Goal: Complete application form: Complete application form

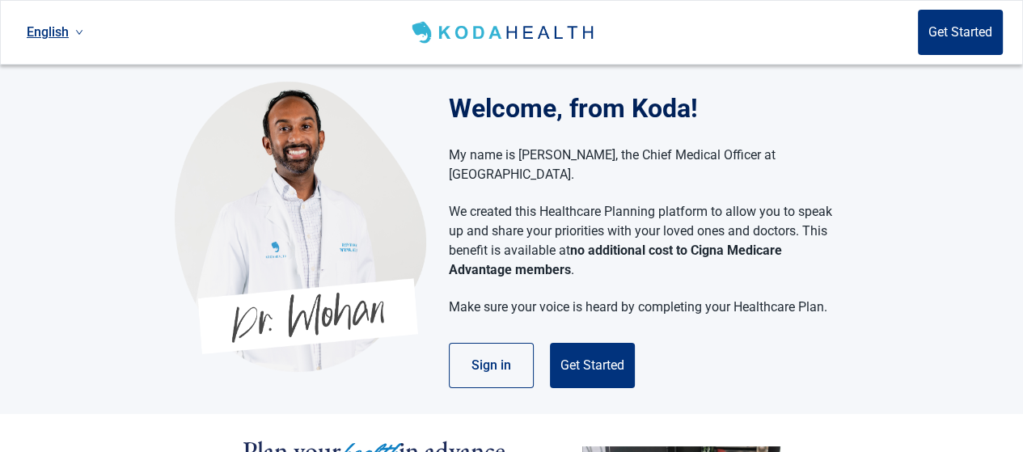
drag, startPoint x: 1031, startPoint y: 122, endPoint x: 705, endPoint y: 109, distance: 326.2
click at [705, 109] on h1 "Welcome, from Koda!" at bounding box center [649, 108] width 400 height 39
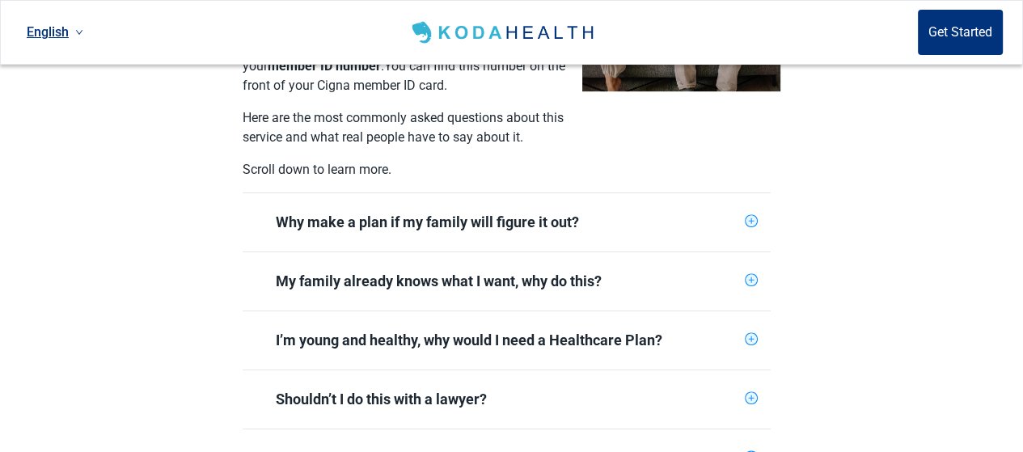
scroll to position [566, 0]
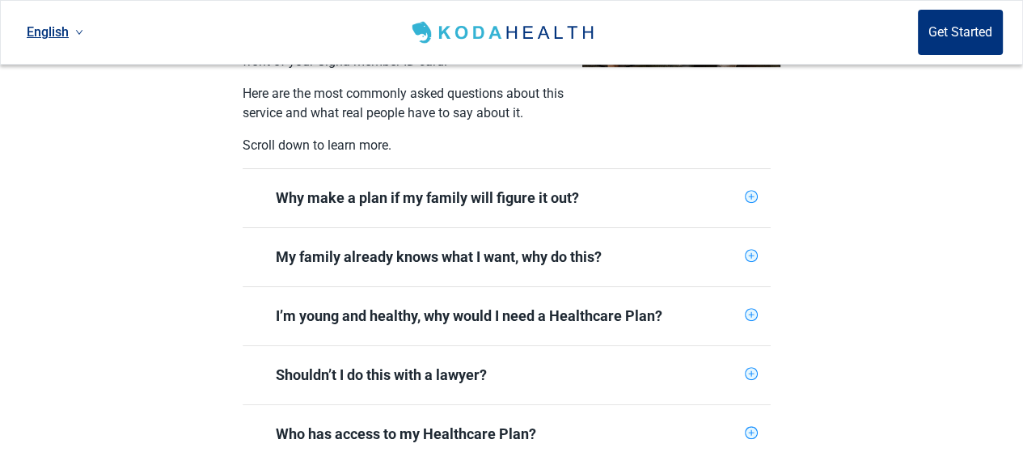
click at [752, 192] on icon "plus-circle" at bounding box center [751, 197] width 11 height 11
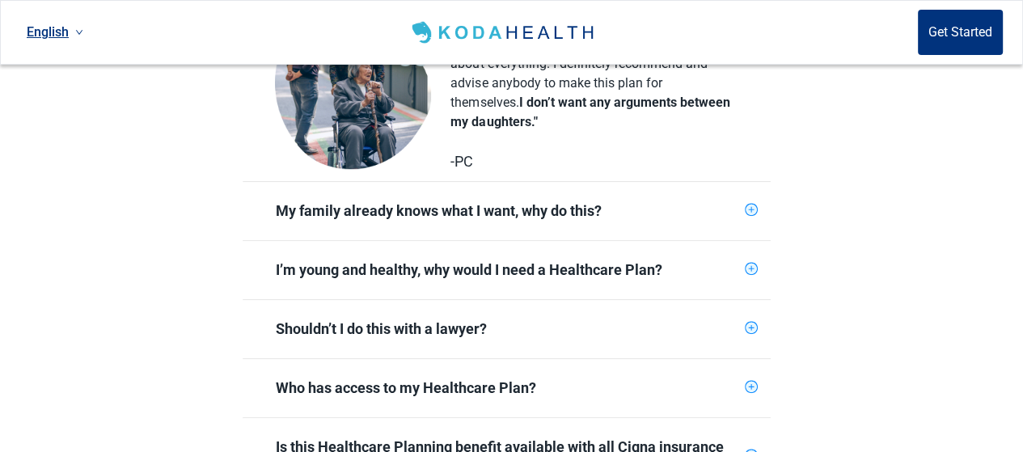
scroll to position [890, 0]
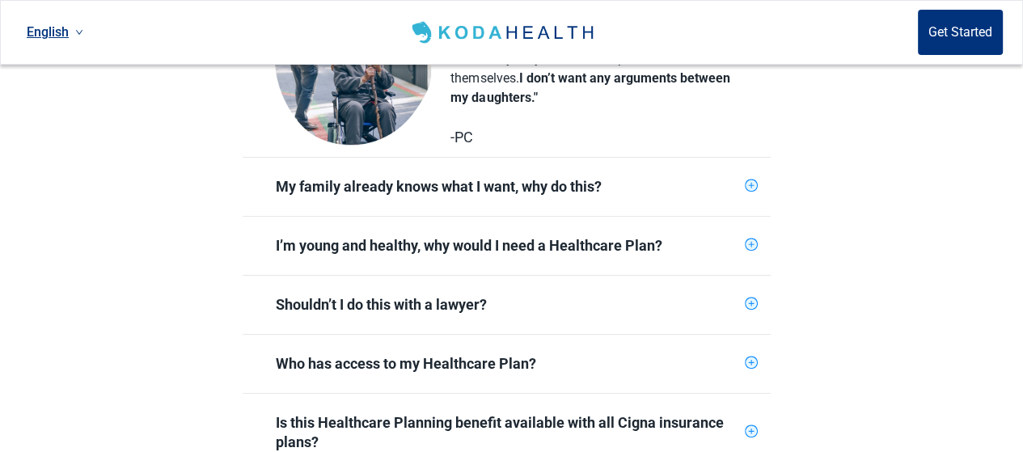
click at [751, 183] on icon "plus-circle" at bounding box center [752, 186] width 6 height 6
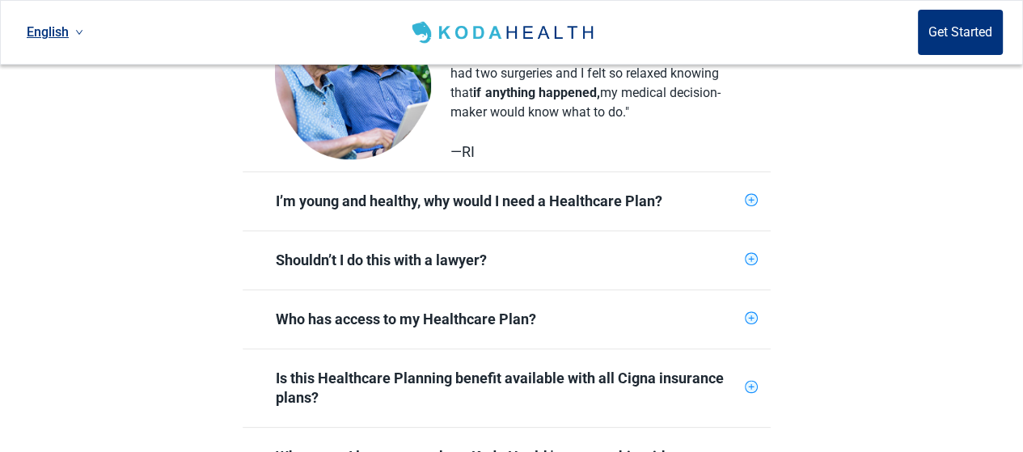
scroll to position [1213, 0]
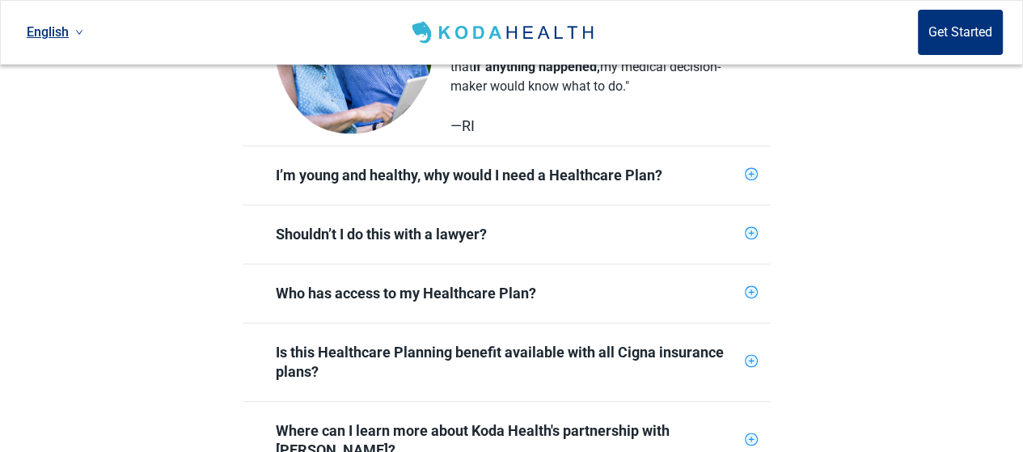
click at [748, 228] on icon "plus-circle" at bounding box center [751, 233] width 11 height 11
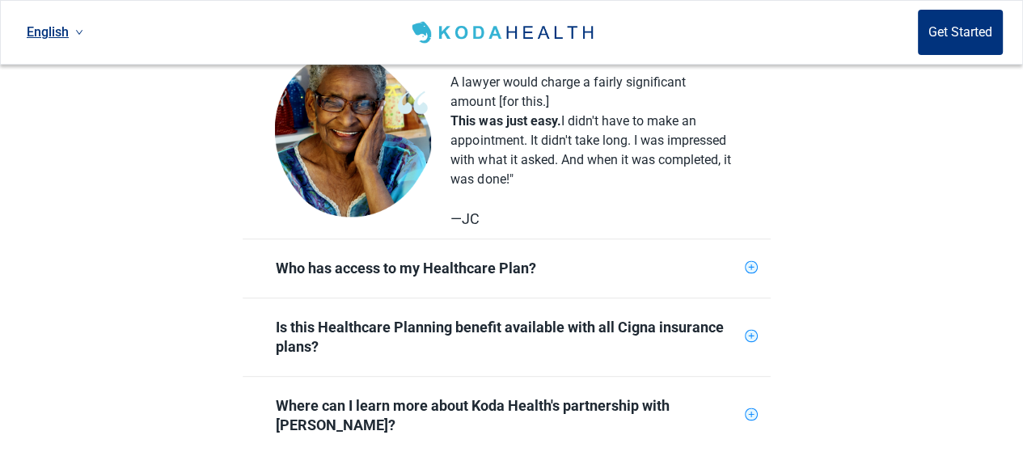
scroll to position [1537, 0]
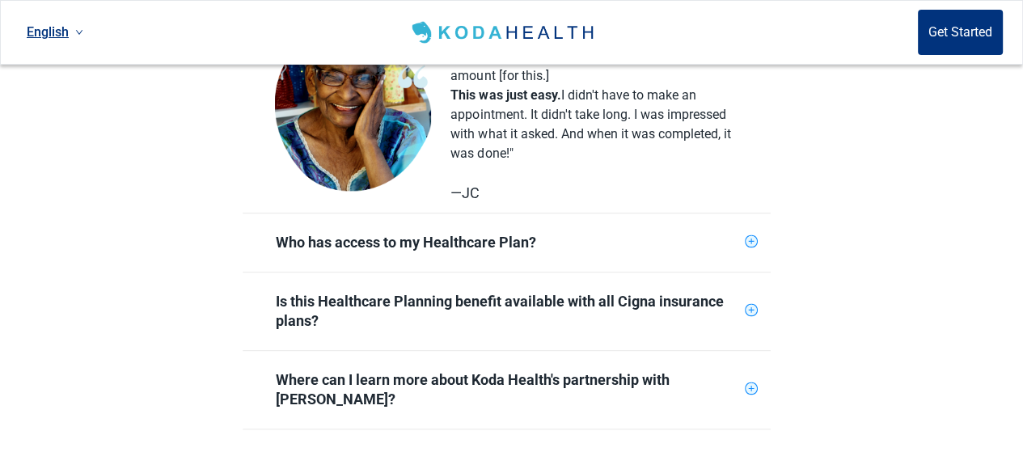
click at [752, 236] on icon "plus-circle" at bounding box center [751, 241] width 11 height 11
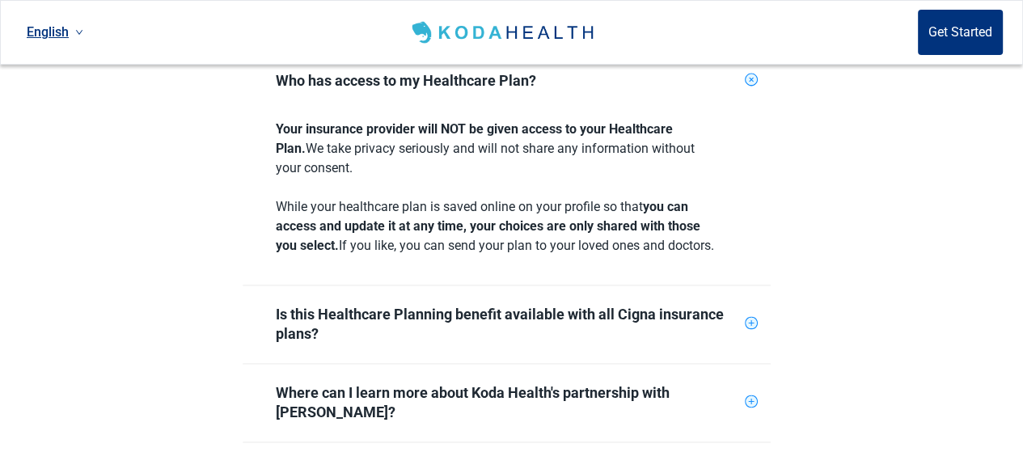
scroll to position [1779, 0]
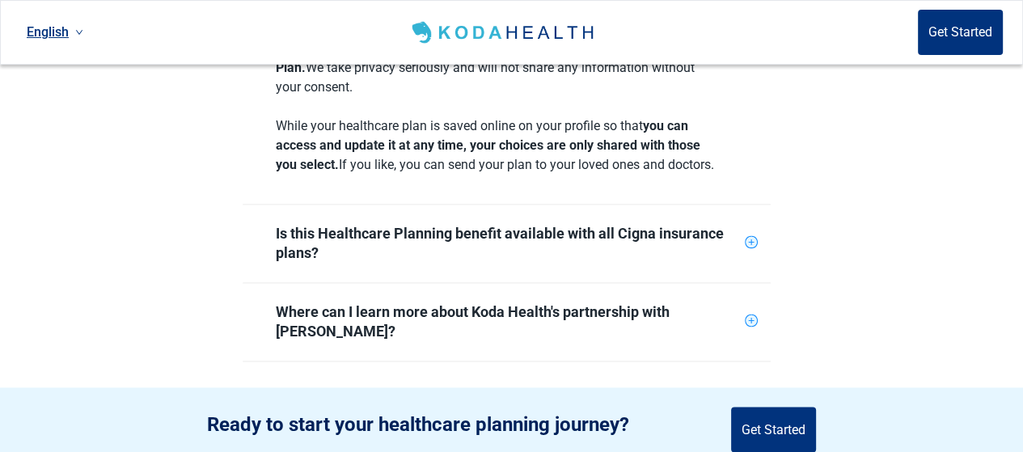
click at [754, 235] on icon "plus-circle" at bounding box center [751, 241] width 13 height 13
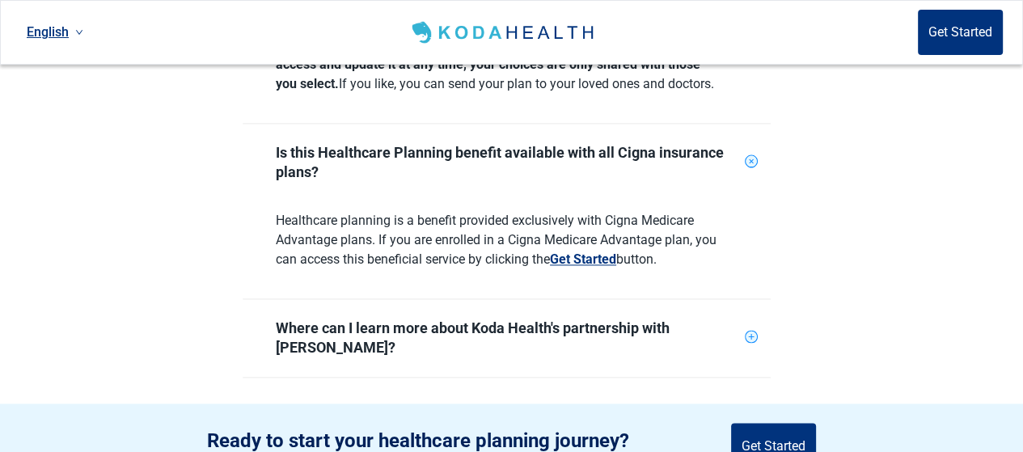
scroll to position [1941, 0]
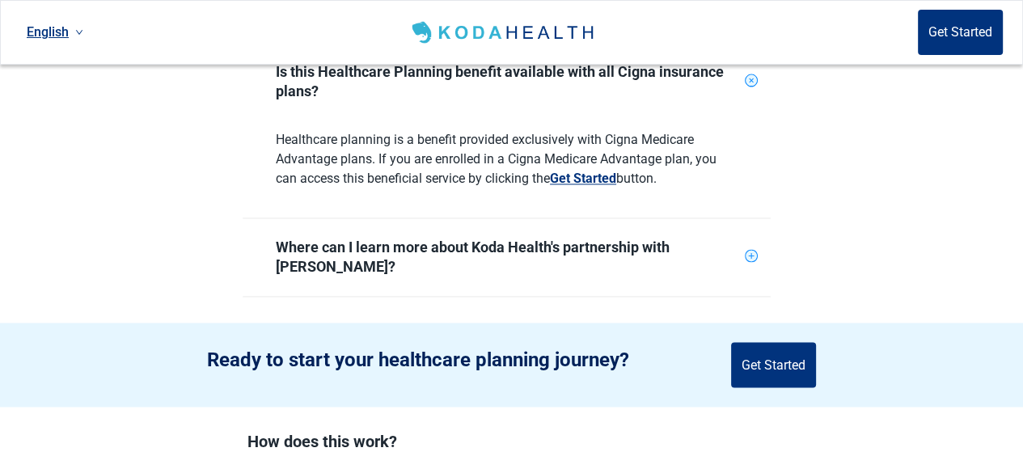
click at [755, 251] on icon "plus-circle" at bounding box center [751, 256] width 11 height 11
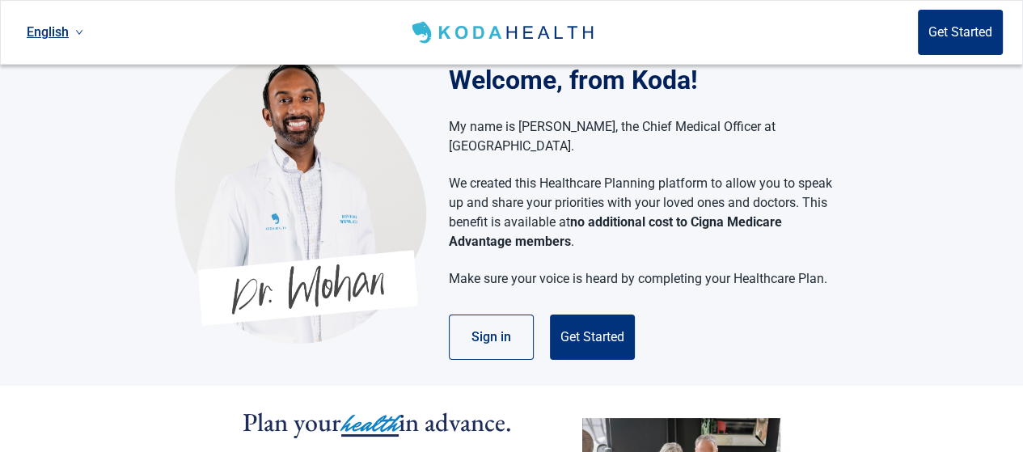
scroll to position [0, 0]
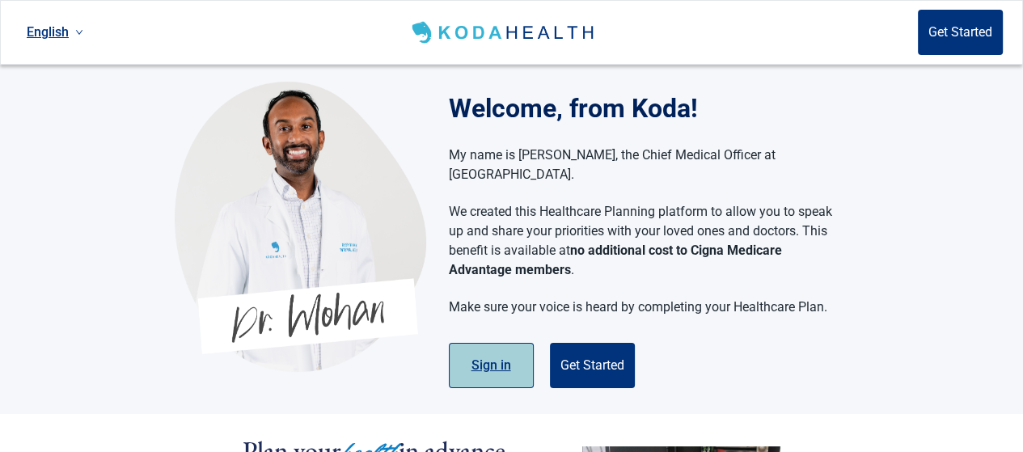
click at [488, 345] on button "Sign in" at bounding box center [491, 365] width 85 height 45
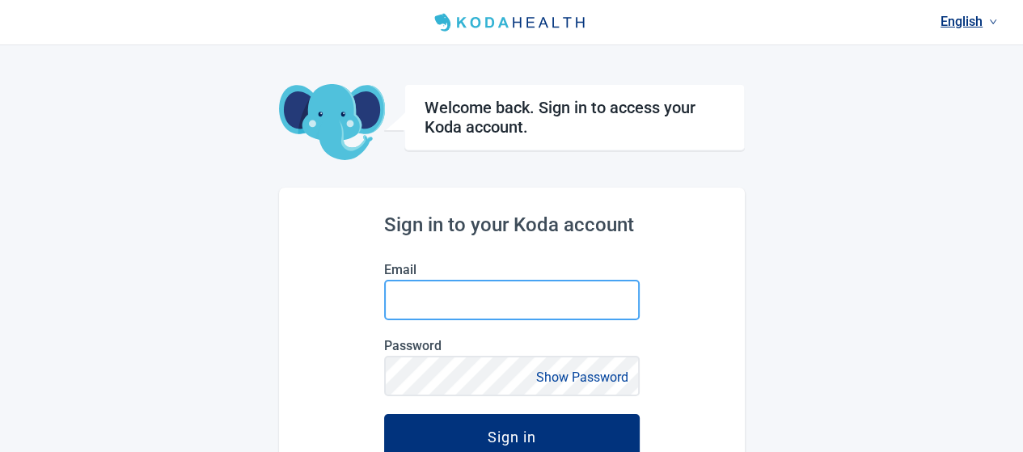
click at [495, 290] on input "Email" at bounding box center [512, 300] width 256 height 40
type input "[EMAIL_ADDRESS][DOMAIN_NAME]"
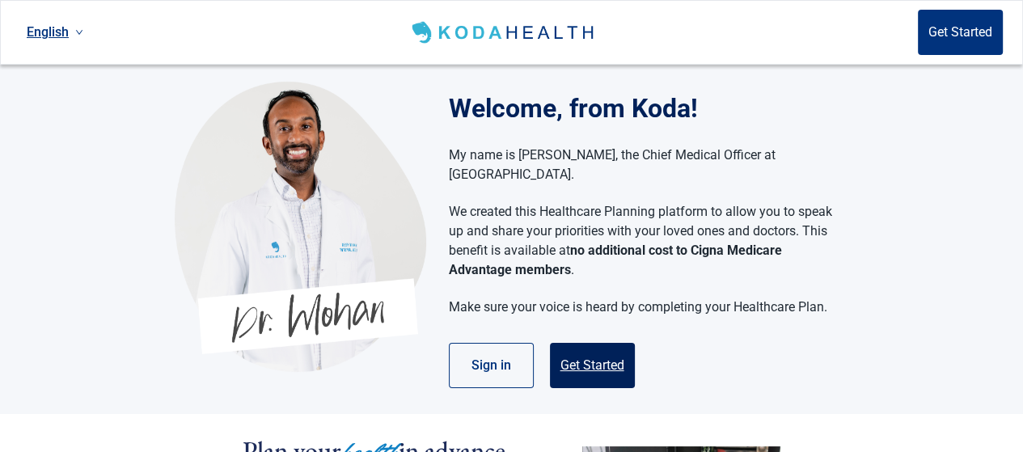
click at [586, 348] on button "Get Started" at bounding box center [592, 365] width 85 height 45
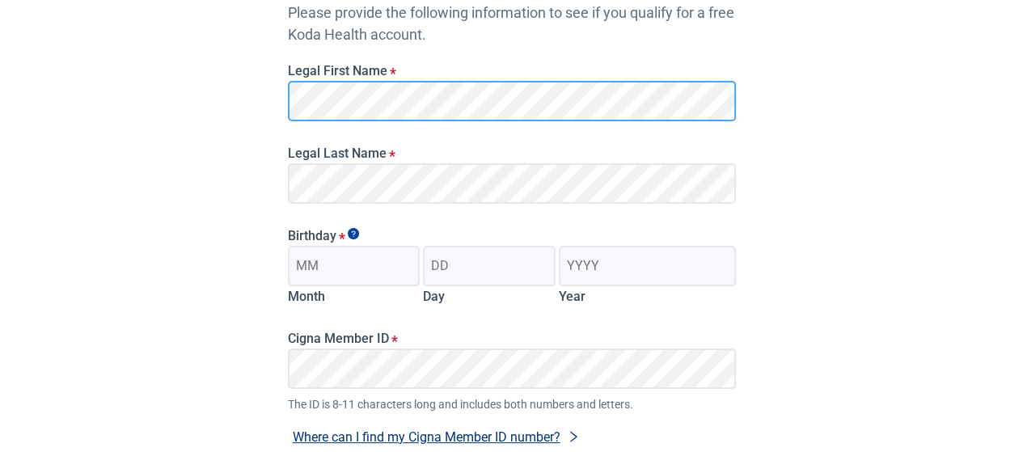
scroll to position [243, 0]
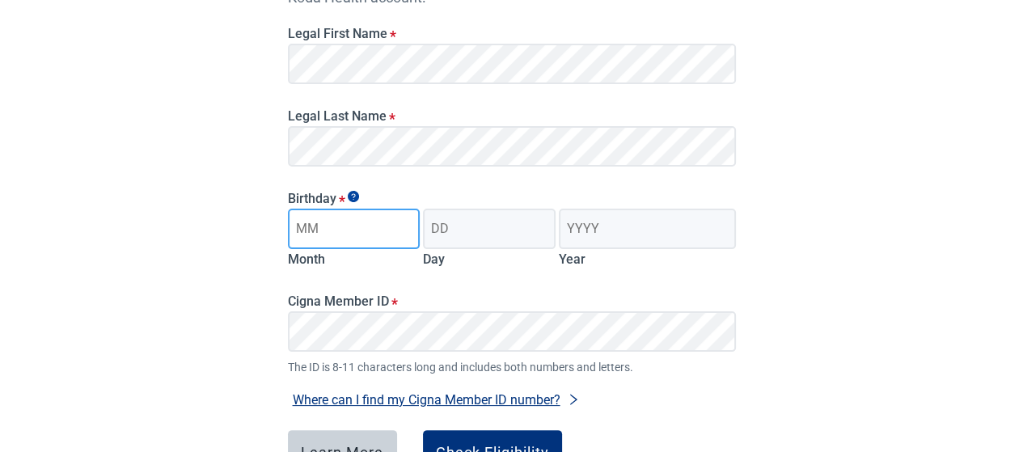
click at [375, 224] on input "Month" at bounding box center [354, 229] width 133 height 40
type input "10"
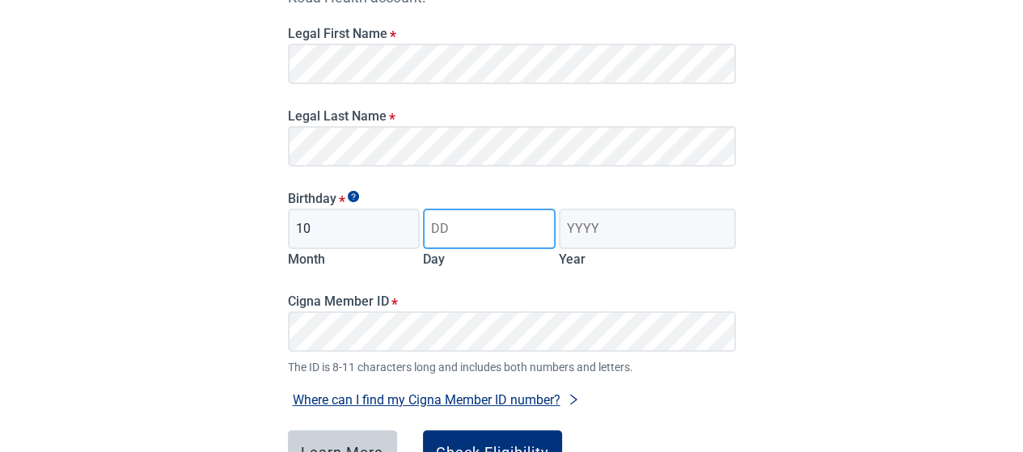
click at [466, 225] on input "Day" at bounding box center [489, 229] width 133 height 40
type input "31"
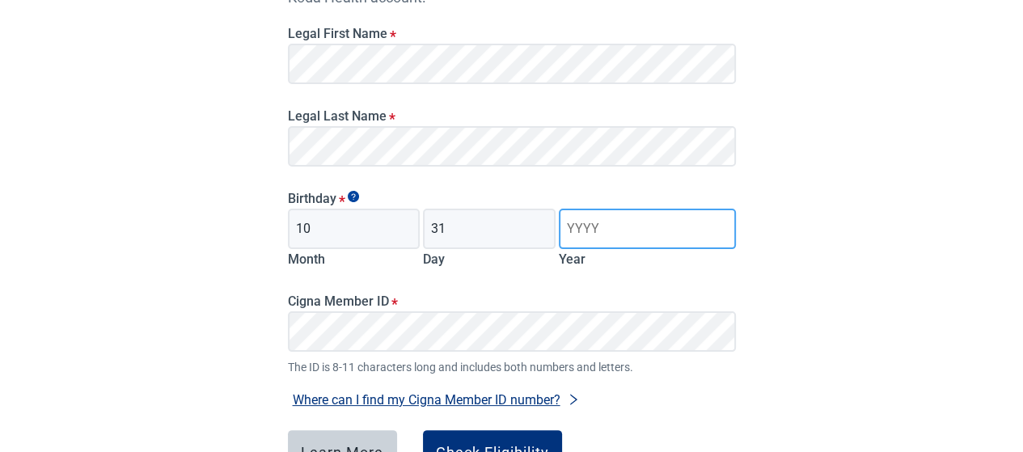
click at [607, 230] on input "Year" at bounding box center [647, 229] width 176 height 40
type input "1955"
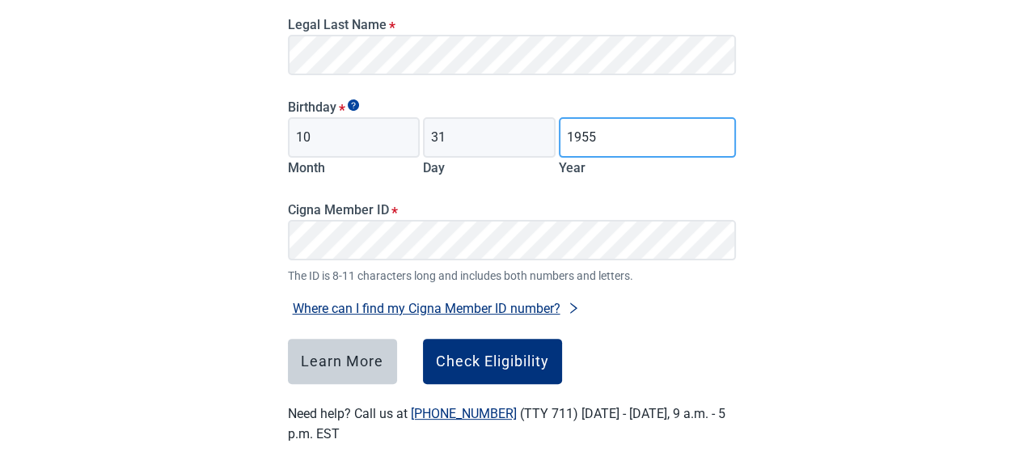
scroll to position [366, 0]
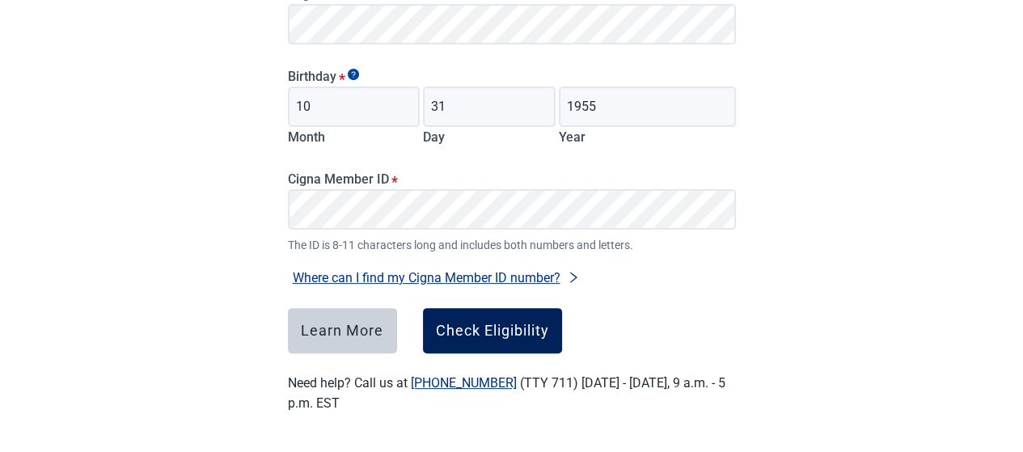
click at [484, 328] on div "Check Eligibility" at bounding box center [492, 331] width 113 height 16
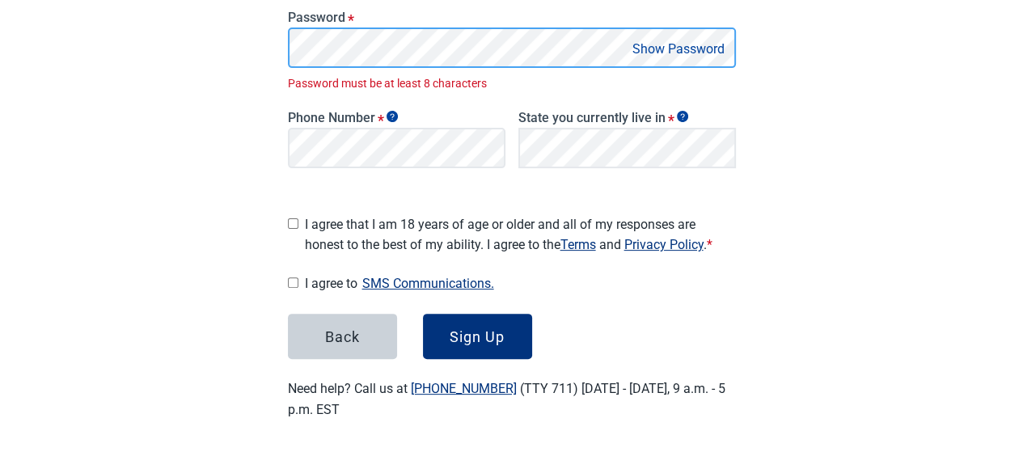
scroll to position [375, 0]
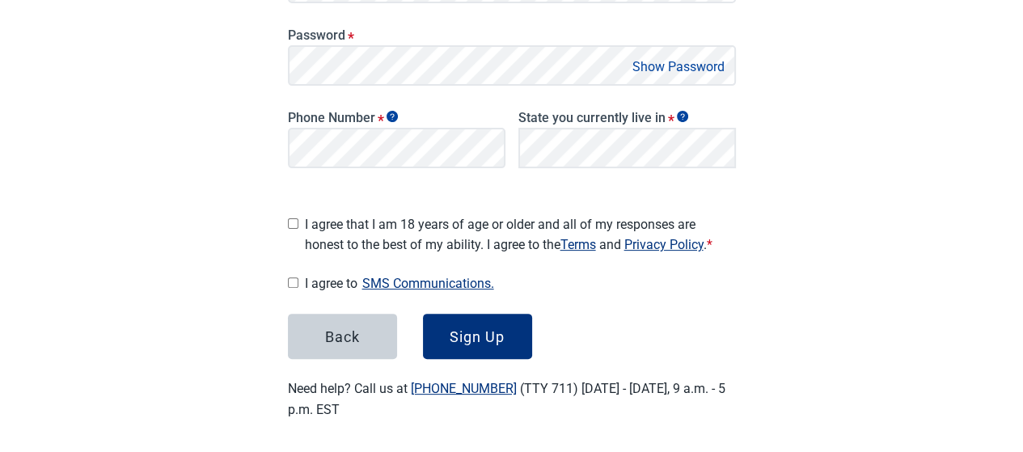
click at [683, 66] on button "Show Password" at bounding box center [679, 67] width 102 height 22
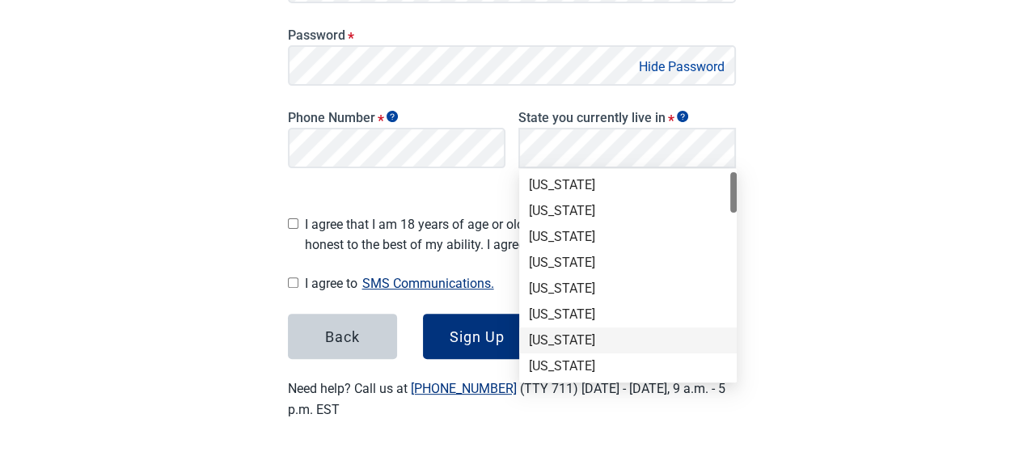
scroll to position [81, 0]
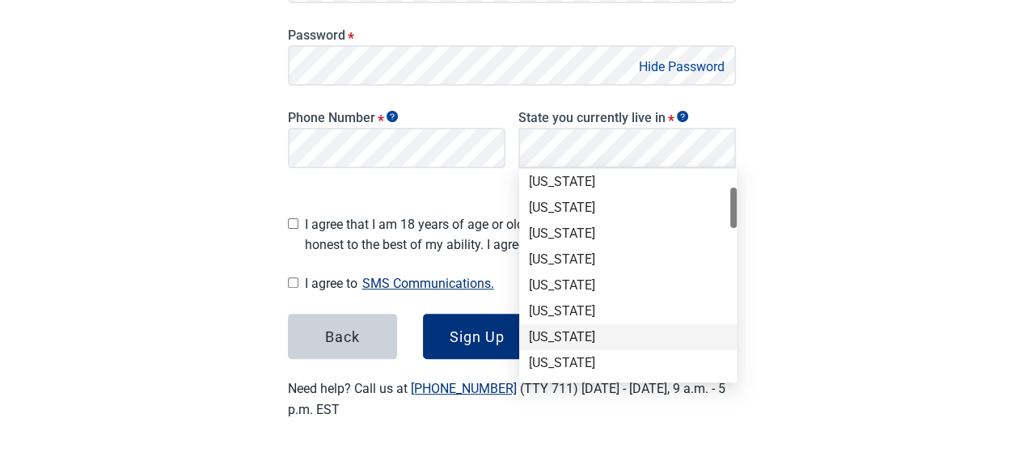
click at [567, 329] on div "[US_STATE]" at bounding box center [628, 337] width 198 height 18
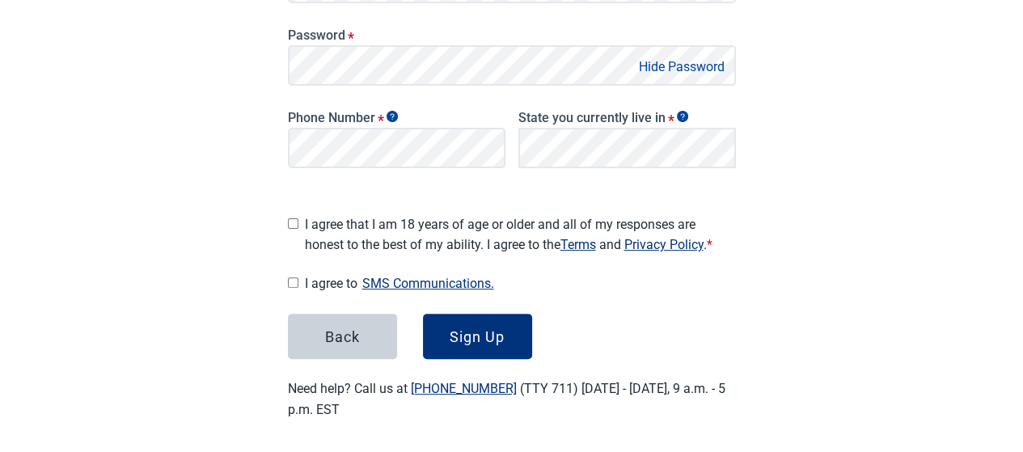
click at [291, 218] on input "I agree that I am 18 years of age or older and all of my responses are honest t…" at bounding box center [293, 223] width 11 height 11
checkbox input "true"
click at [291, 277] on input "I agree to SMS Communications." at bounding box center [293, 282] width 11 height 11
checkbox input "true"
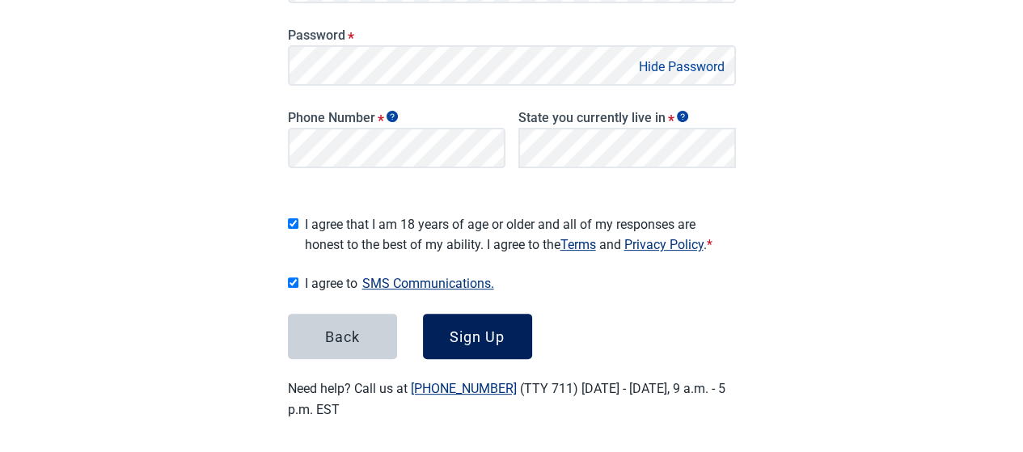
click at [475, 328] on div "Sign Up" at bounding box center [477, 336] width 55 height 16
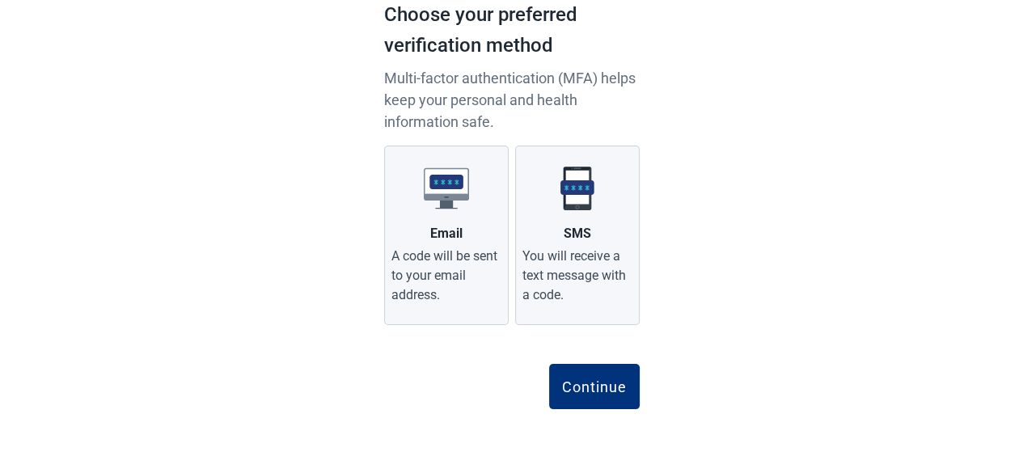
scroll to position [133, 0]
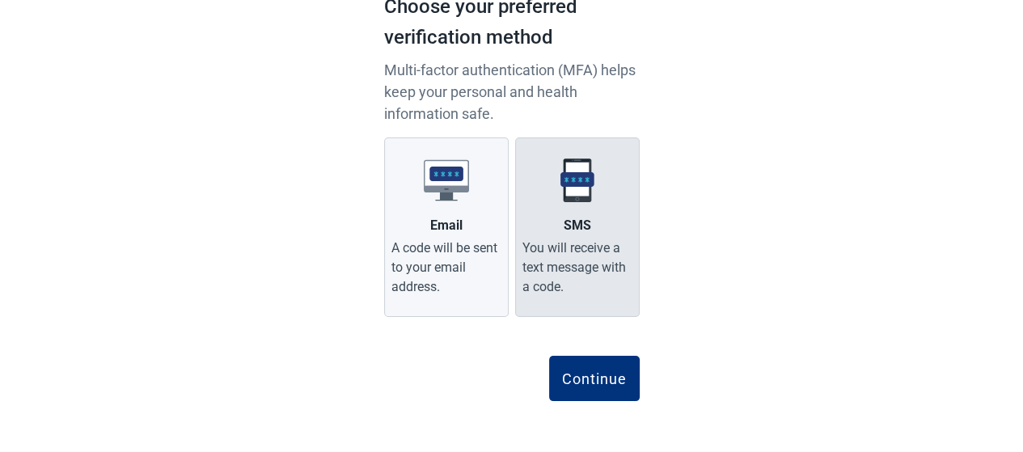
click at [544, 201] on label "SMS You will receive a text message with a code." at bounding box center [577, 227] width 125 height 180
click at [0, 0] on input "SMS You will receive a text message with a code." at bounding box center [0, 0] width 0 height 0
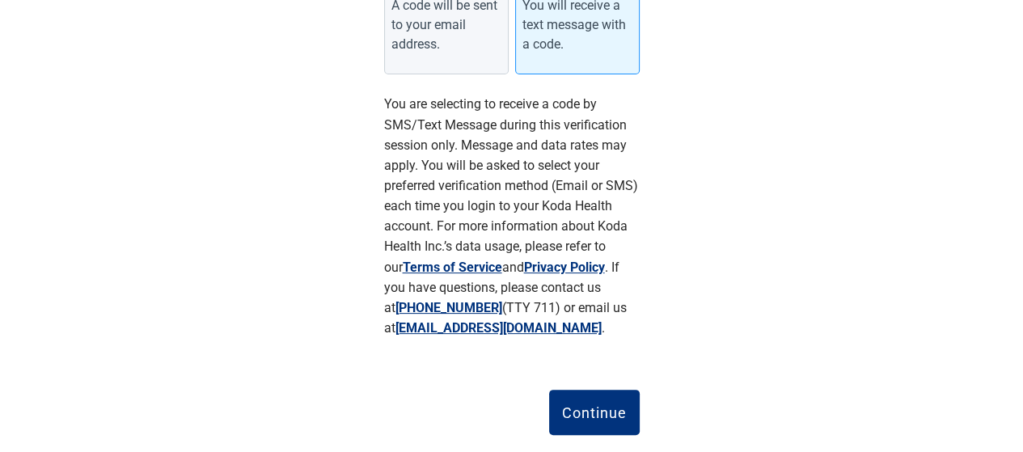
scroll to position [409, 0]
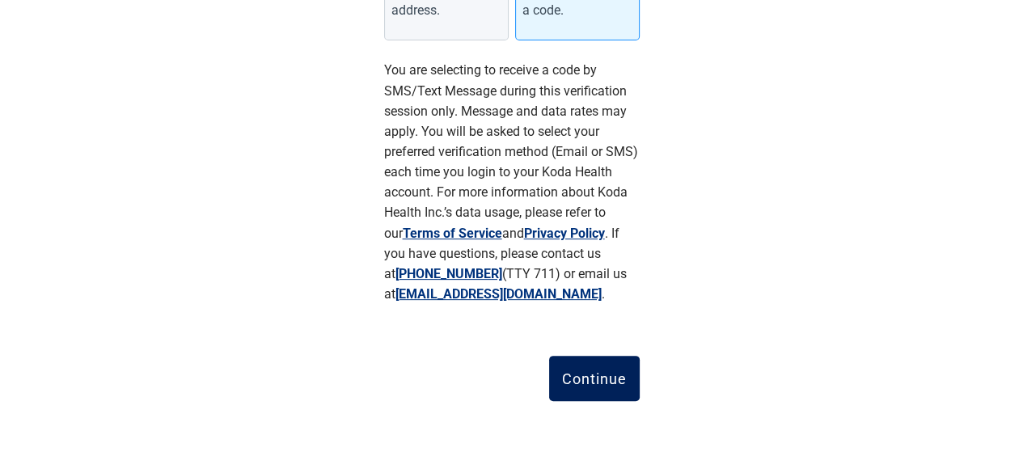
click at [602, 374] on div "Continue" at bounding box center [594, 378] width 65 height 16
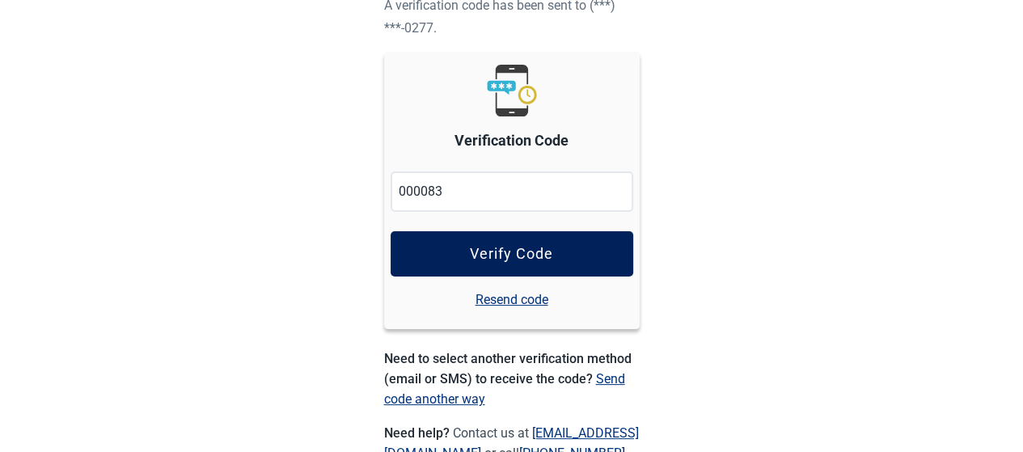
type input "000083"
click at [509, 243] on button "Verify Code" at bounding box center [512, 253] width 243 height 45
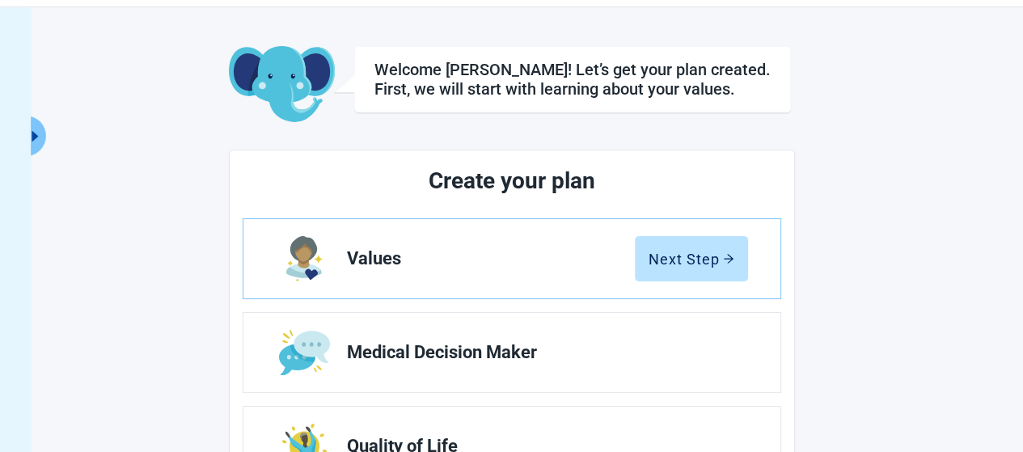
scroll to position [81, 0]
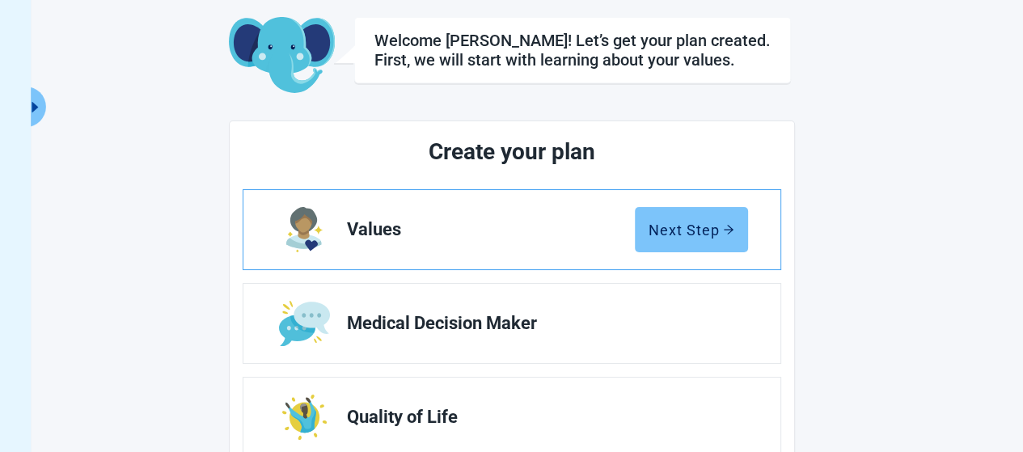
click at [681, 228] on div "Next Step" at bounding box center [692, 230] width 86 height 16
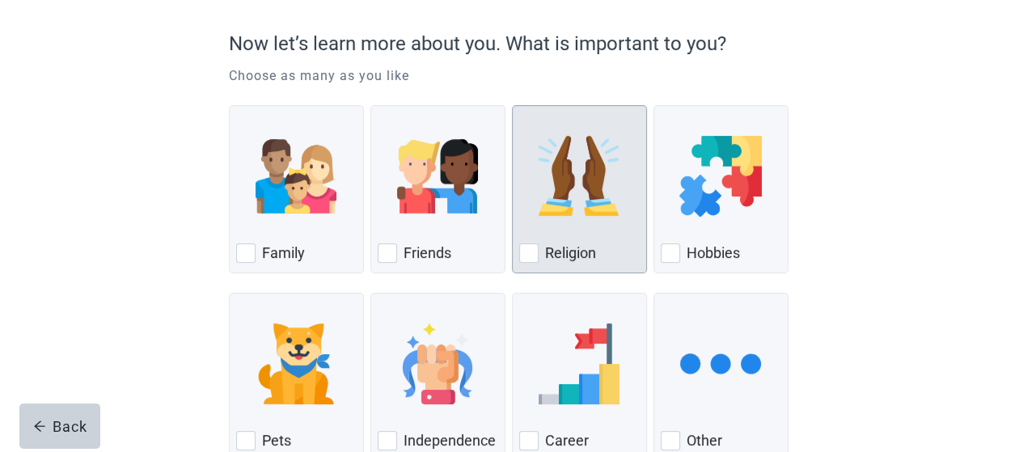
scroll to position [162, 0]
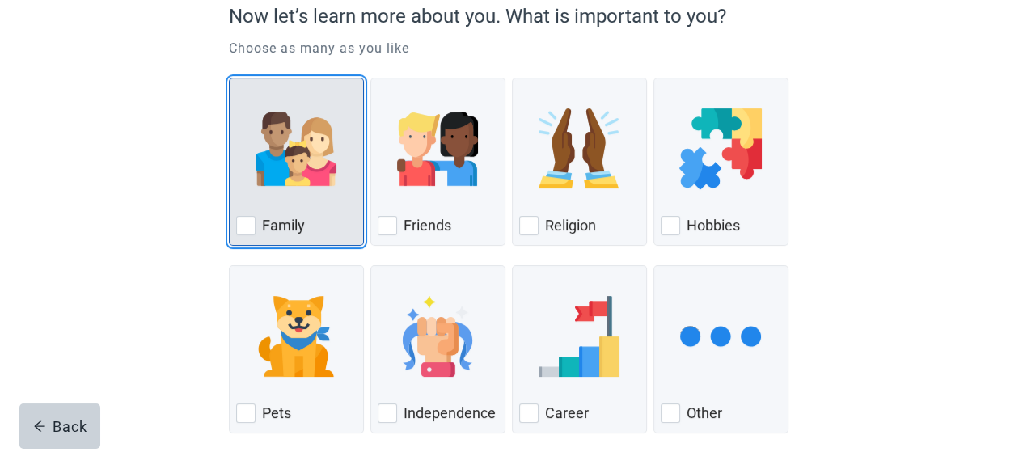
click at [244, 230] on div "Family, checkbox, not checked" at bounding box center [245, 225] width 19 height 19
click at [230, 78] on input "Family" at bounding box center [229, 78] width 1 height 1
checkbox input "true"
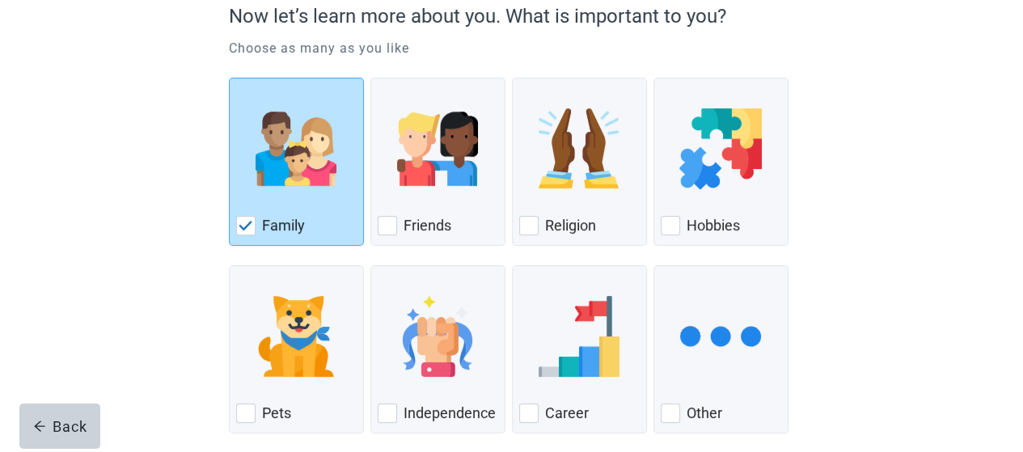
scroll to position [243, 0]
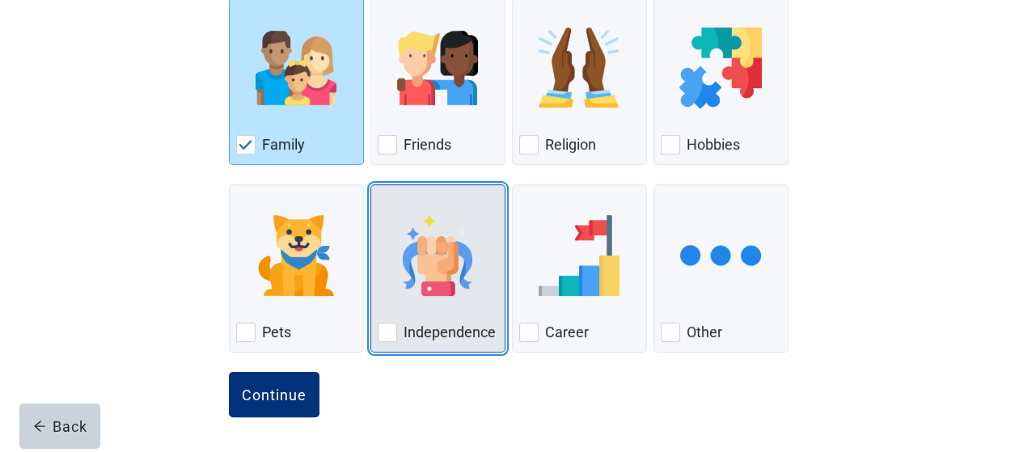
click at [391, 329] on div "Independence, checkbox, not checked" at bounding box center [387, 332] width 19 height 19
click at [371, 185] on input "Independence" at bounding box center [370, 184] width 1 height 1
checkbox input "true"
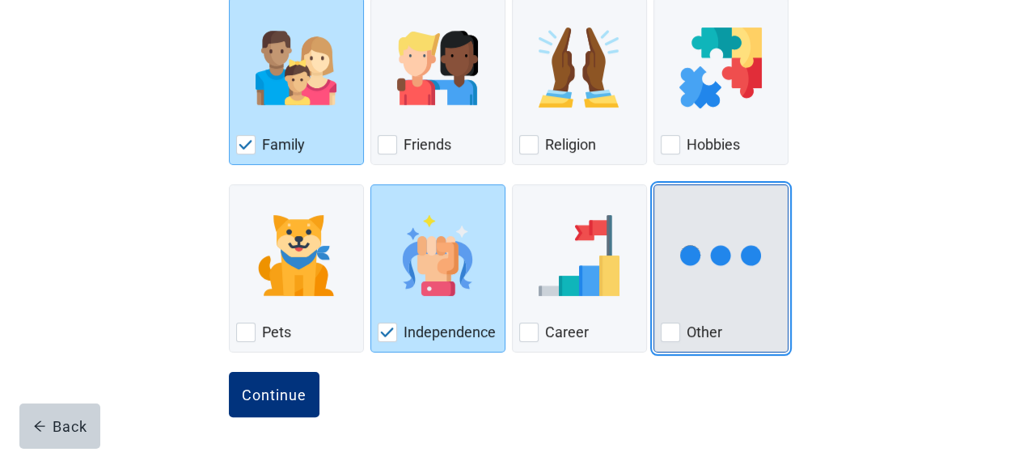
click at [670, 331] on div "Other, checkbox, not checked" at bounding box center [670, 332] width 19 height 19
click at [654, 185] on input "Other" at bounding box center [654, 184] width 1 height 1
checkbox input "true"
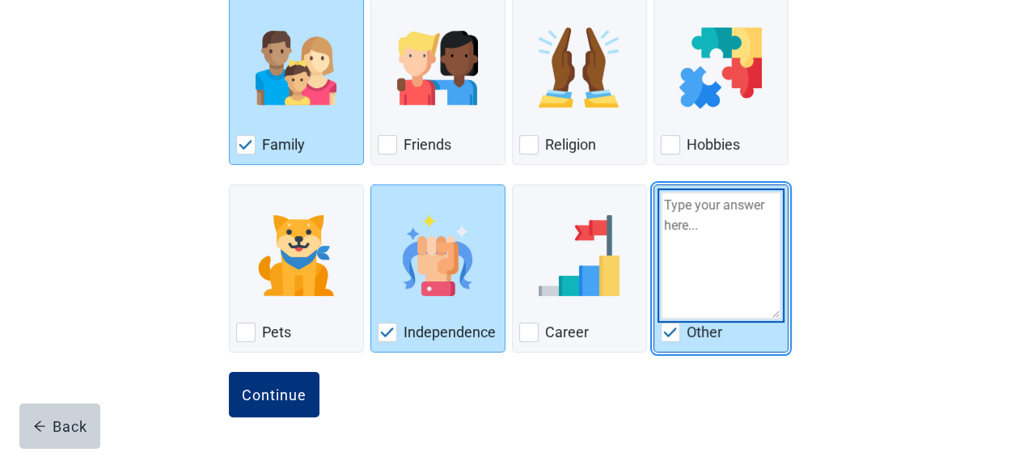
click at [716, 238] on textarea "Other" at bounding box center [721, 256] width 121 height 128
type textarea "h"
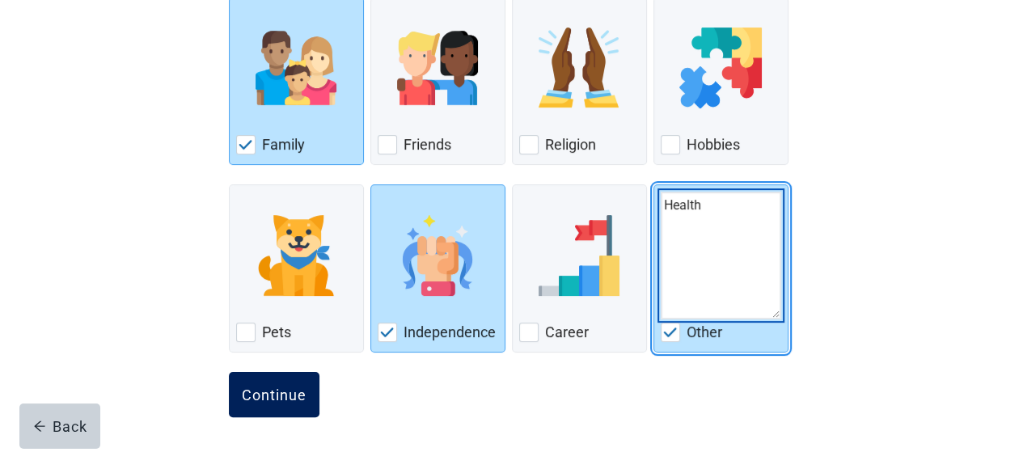
type textarea "Health"
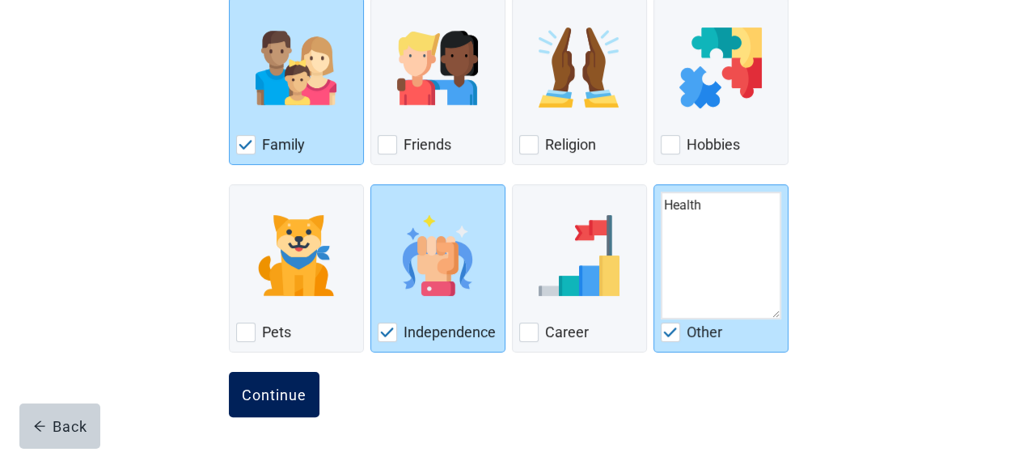
click at [274, 390] on div "Continue" at bounding box center [274, 395] width 65 height 16
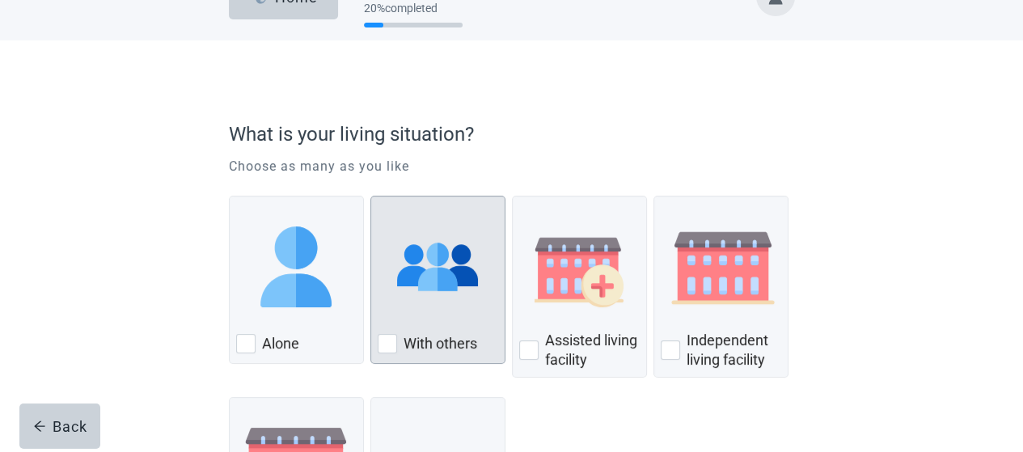
scroll to position [81, 0]
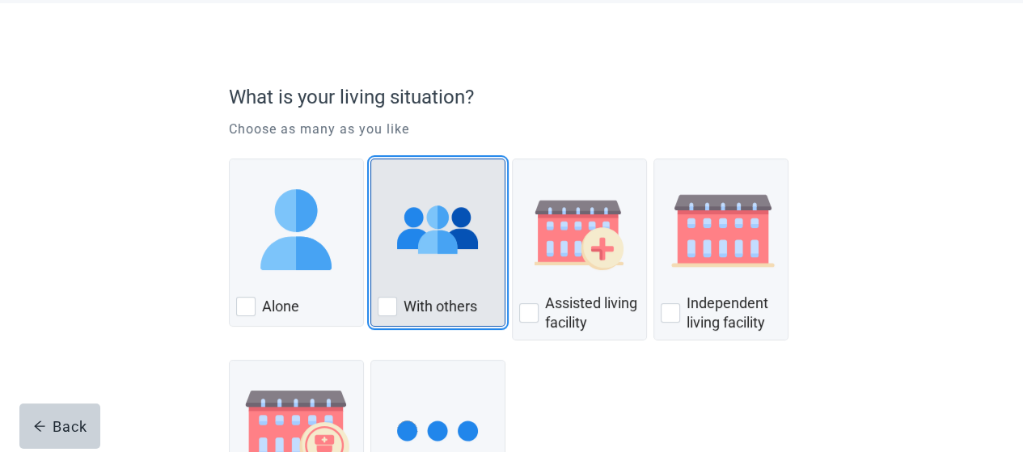
click at [381, 308] on div "With Others, checkbox, not checked" at bounding box center [387, 306] width 19 height 19
click at [371, 159] on input "With others" at bounding box center [370, 159] width 1 height 1
checkbox input "true"
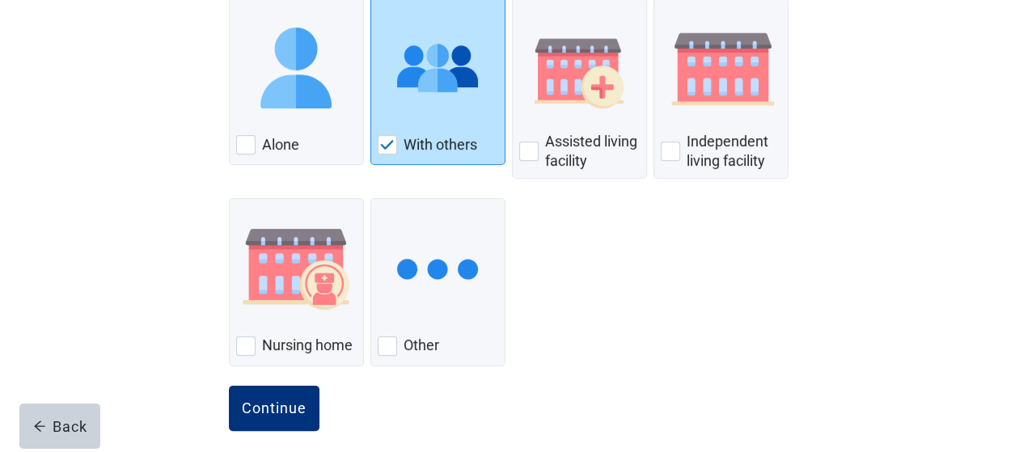
scroll to position [256, 0]
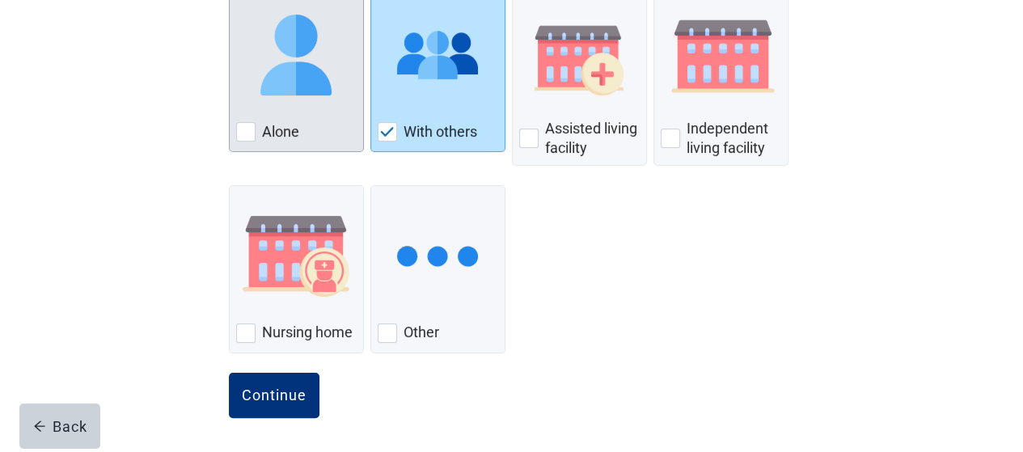
click at [247, 131] on div "Alone, checkbox, not checked" at bounding box center [245, 131] width 19 height 19
checkbox input "true"
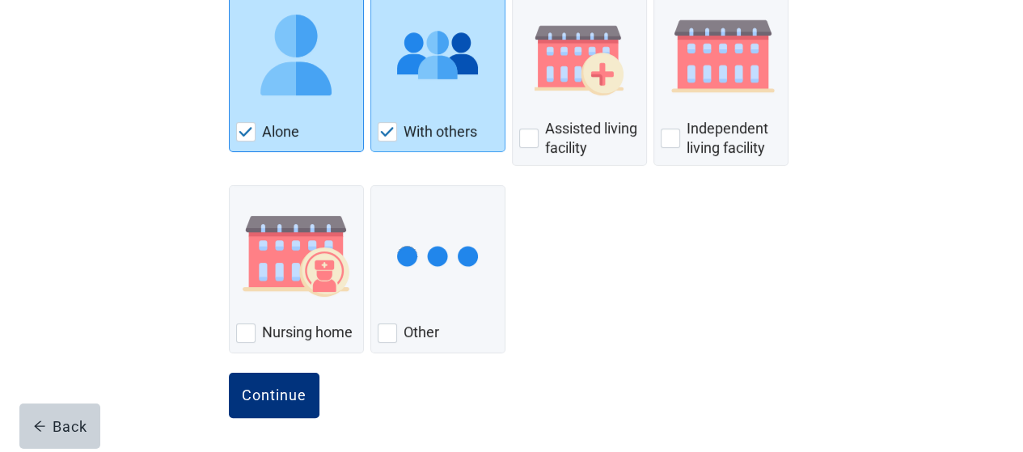
scroll to position [13, 0]
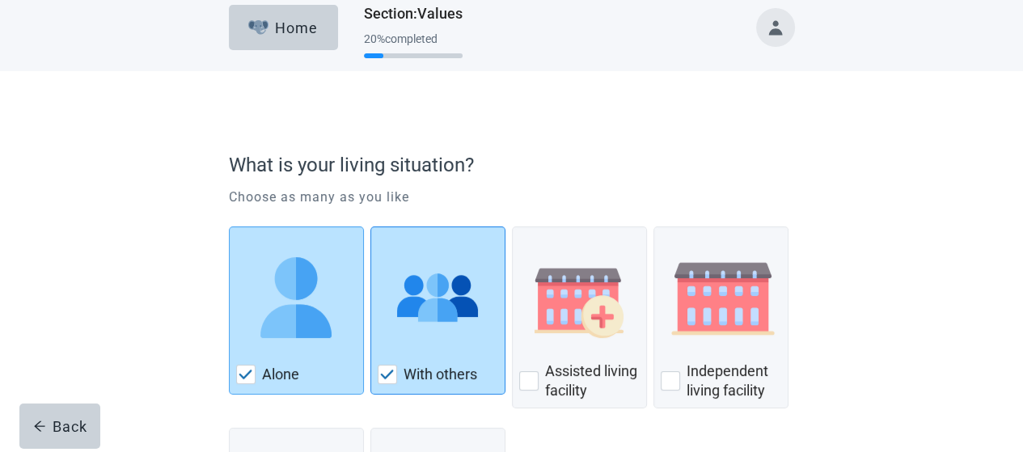
click at [388, 366] on div "With Others, checkbox, checked" at bounding box center [387, 374] width 19 height 19
click at [371, 227] on input "With others" at bounding box center [370, 226] width 1 height 1
checkbox input "false"
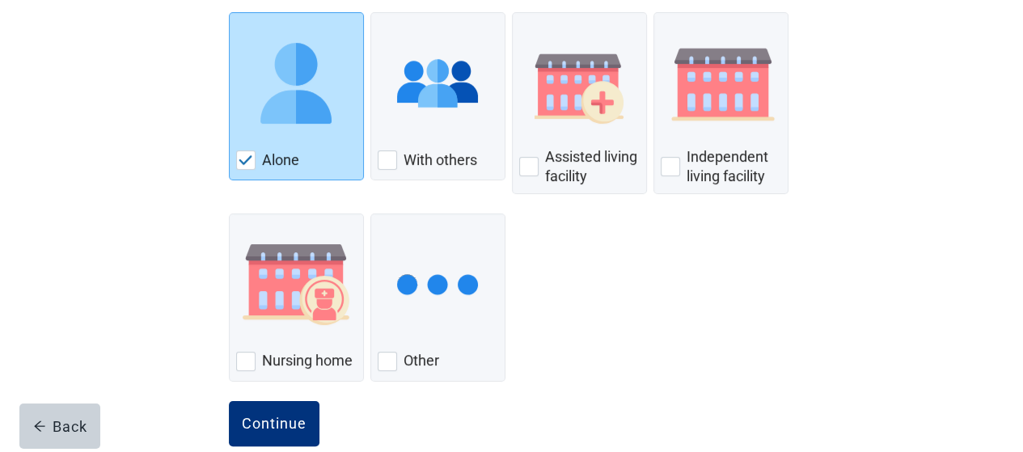
scroll to position [256, 0]
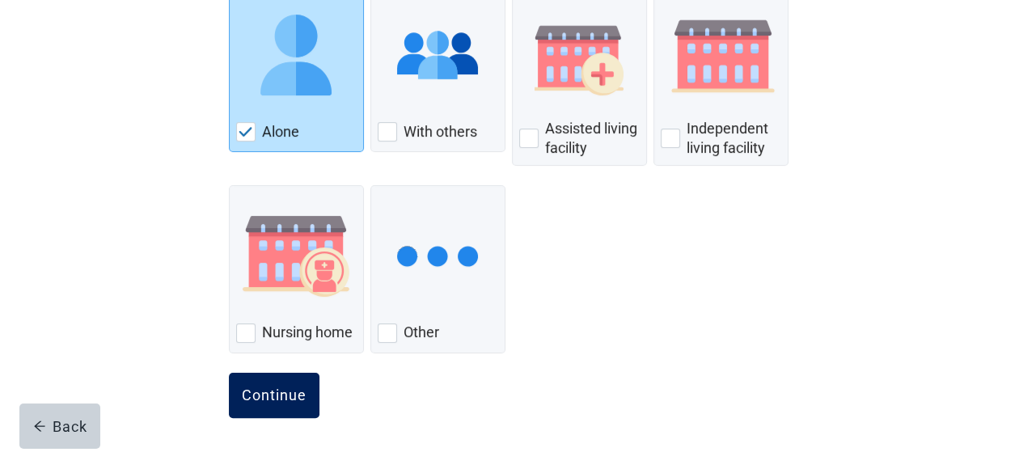
click at [297, 396] on div "Continue" at bounding box center [274, 395] width 65 height 16
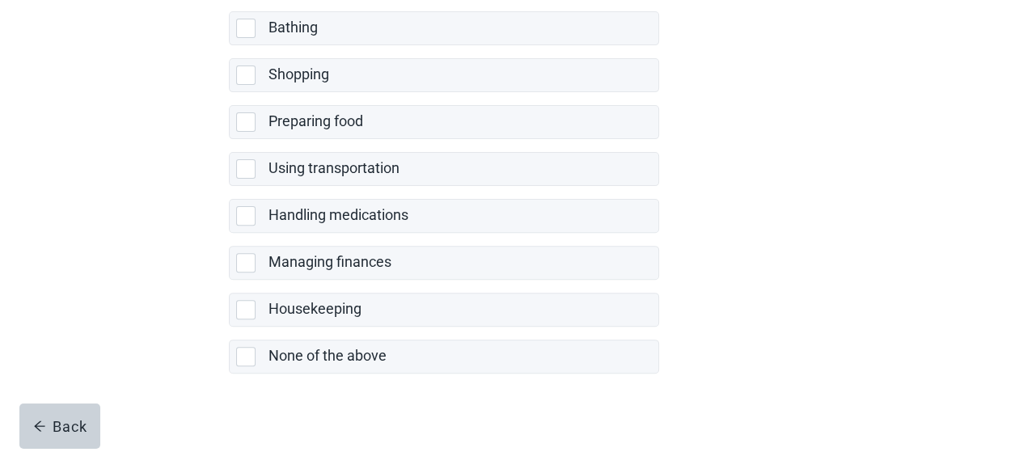
scroll to position [438, 0]
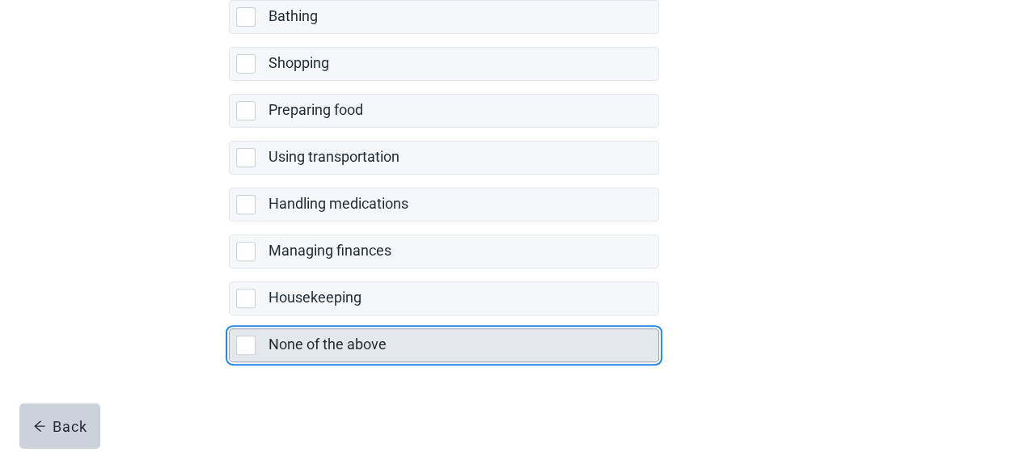
click at [252, 339] on div "None of the above, checkbox, not selected" at bounding box center [245, 345] width 19 height 19
click at [230, 316] on input "None of the above" at bounding box center [229, 315] width 1 height 1
checkbox input "true"
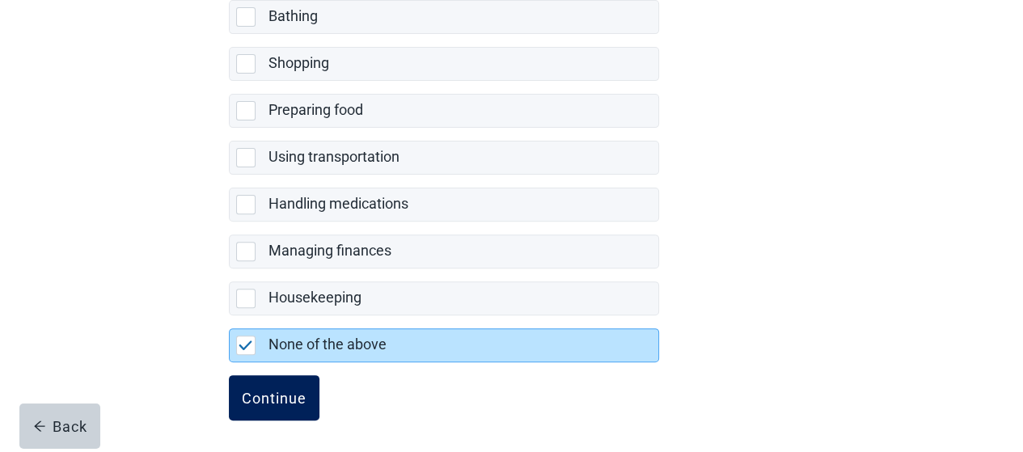
click at [267, 394] on div "Continue" at bounding box center [274, 398] width 65 height 16
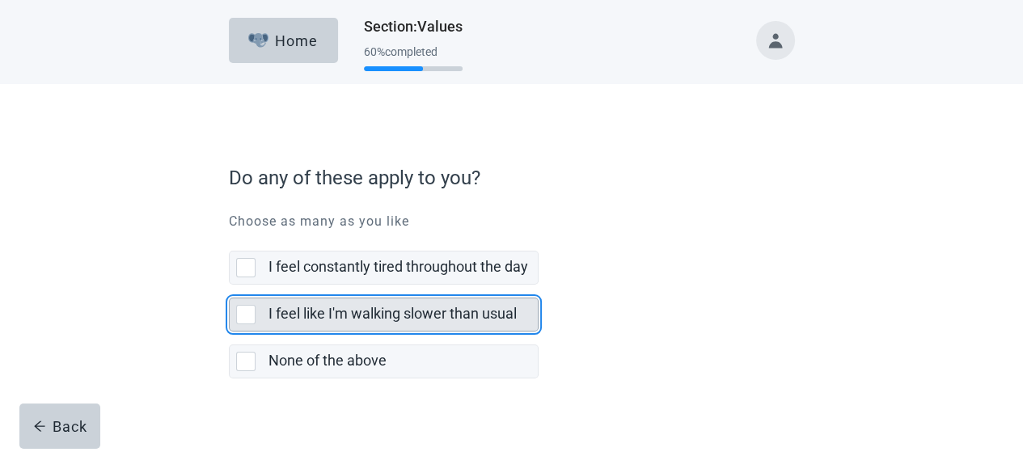
click at [249, 313] on div "I feel like I'm walking slower than usual, checkbox, not selected" at bounding box center [245, 314] width 19 height 19
click at [230, 286] on input "I feel like I'm walking slower than usual" at bounding box center [229, 285] width 1 height 1
checkbox input "true"
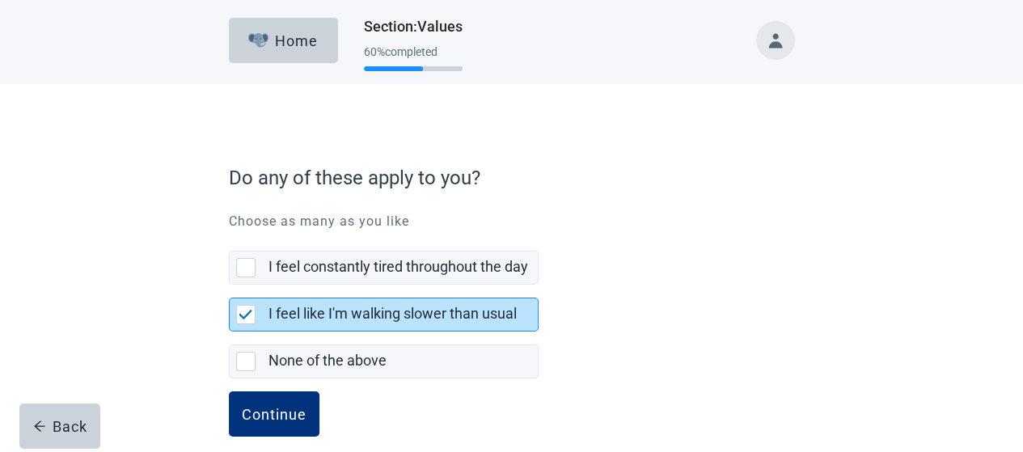
scroll to position [19, 0]
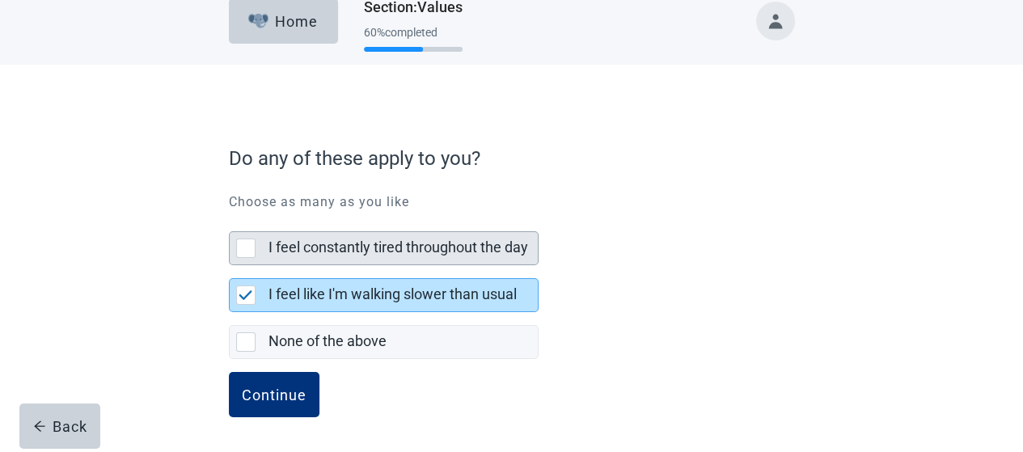
click at [242, 255] on div "I feel constantly tired throughout the day, checkbox, not selected" at bounding box center [245, 248] width 19 height 19
click at [230, 219] on input "I feel constantly tired throughout the day" at bounding box center [229, 218] width 1 height 1
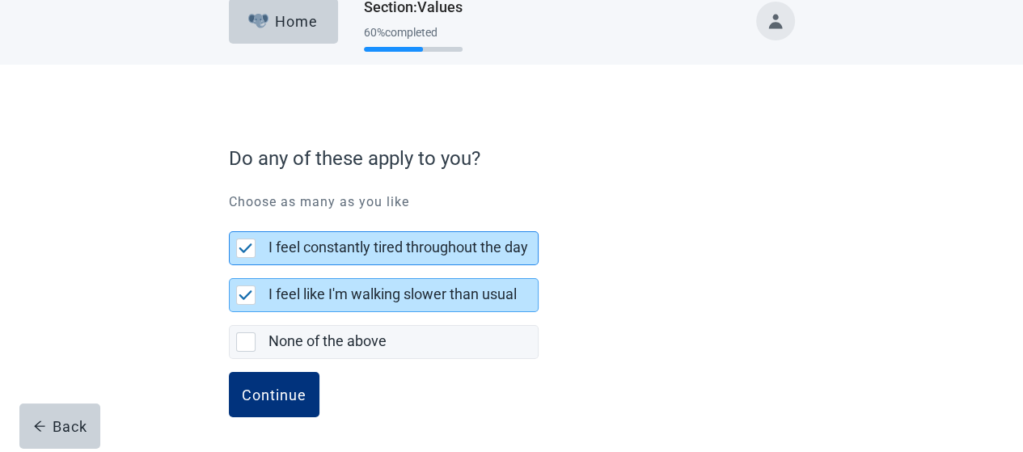
click at [239, 246] on img "I feel constantly tired throughout the day, checkbox, selected" at bounding box center [246, 248] width 15 height 10
click at [230, 219] on input "I feel constantly tired throughout the day" at bounding box center [229, 218] width 1 height 1
checkbox input "false"
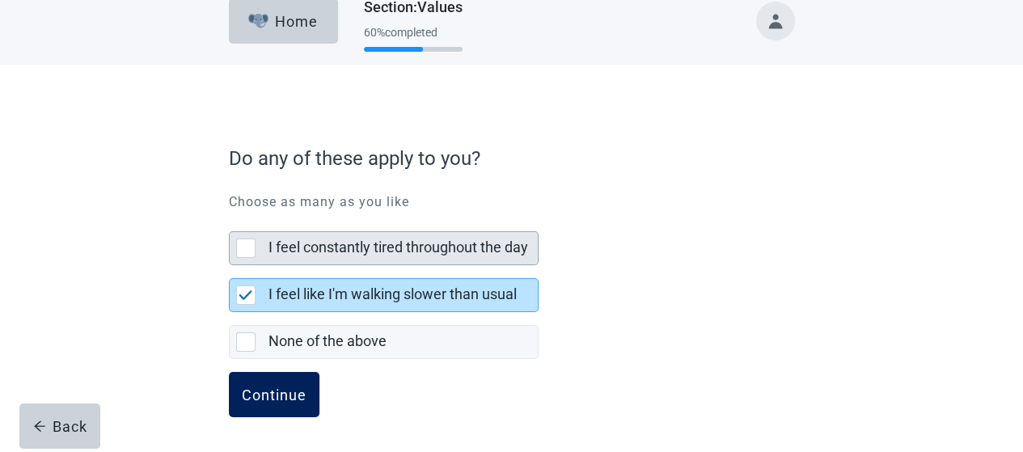
click at [286, 397] on div "Continue" at bounding box center [274, 395] width 65 height 16
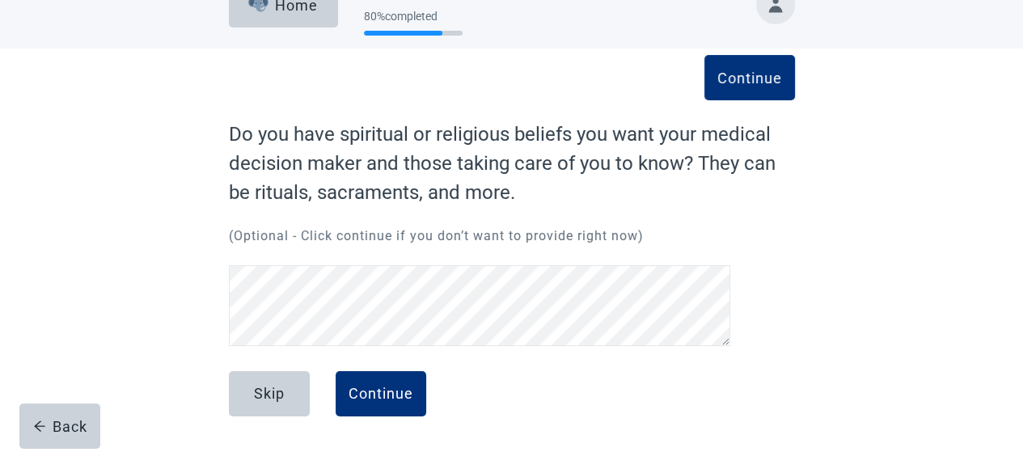
scroll to position [36, 0]
click at [372, 387] on div "Continue" at bounding box center [381, 394] width 65 height 16
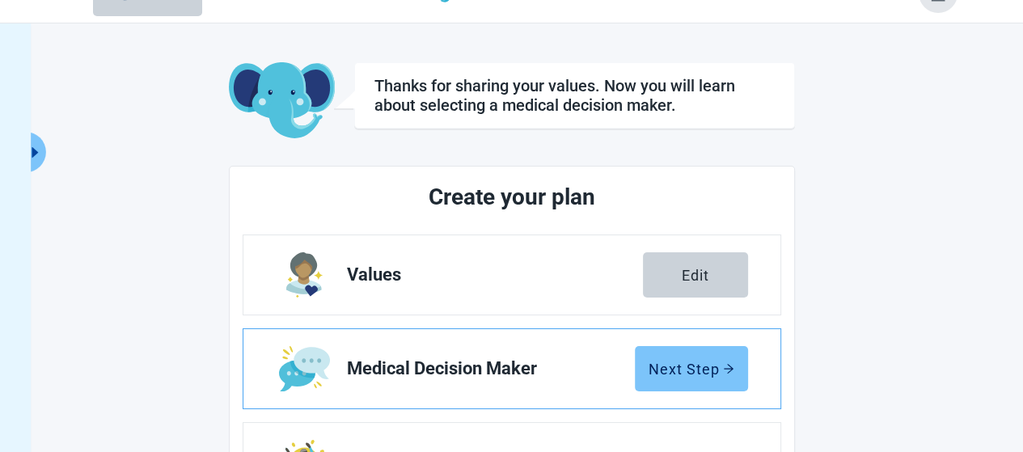
click at [691, 358] on button "Next Step" at bounding box center [691, 368] width 113 height 45
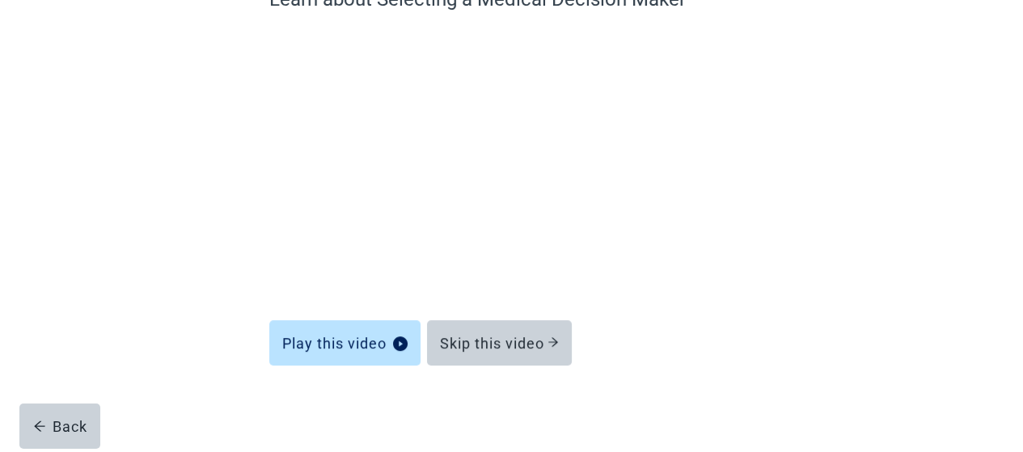
scroll to position [171, 0]
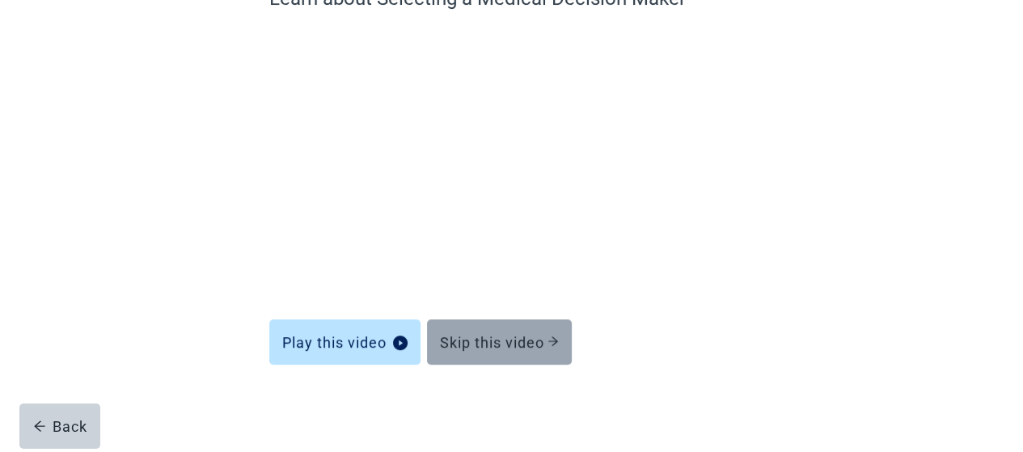
click at [476, 349] on div "Skip this video" at bounding box center [499, 342] width 119 height 16
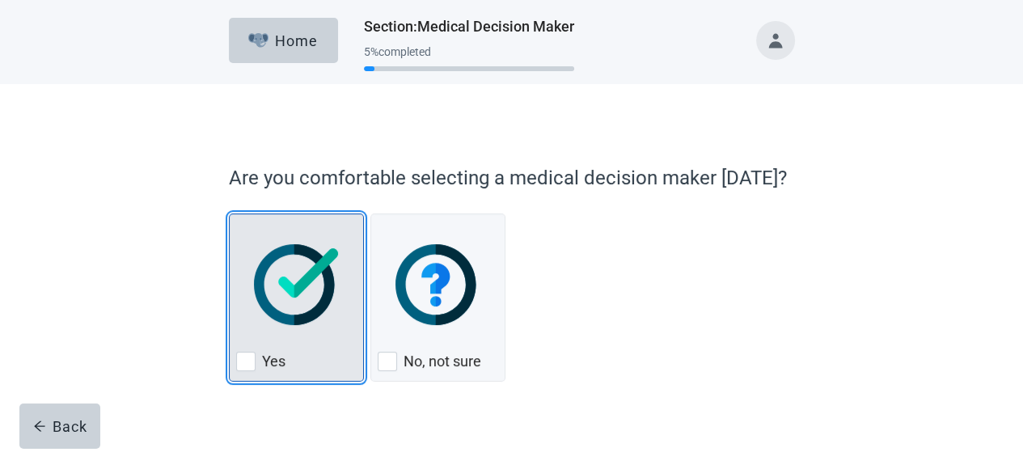
click at [245, 361] on div "Yes, checkbox, not checked" at bounding box center [245, 361] width 19 height 19
click at [230, 214] on input "Yes" at bounding box center [229, 214] width 1 height 1
checkbox input "true"
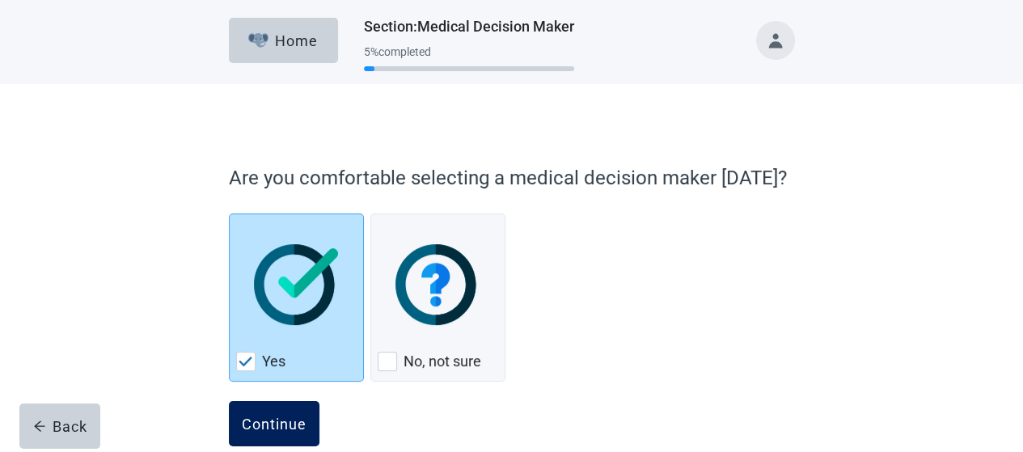
click at [261, 417] on div "Continue" at bounding box center [274, 424] width 65 height 16
